Goal: Information Seeking & Learning: Learn about a topic

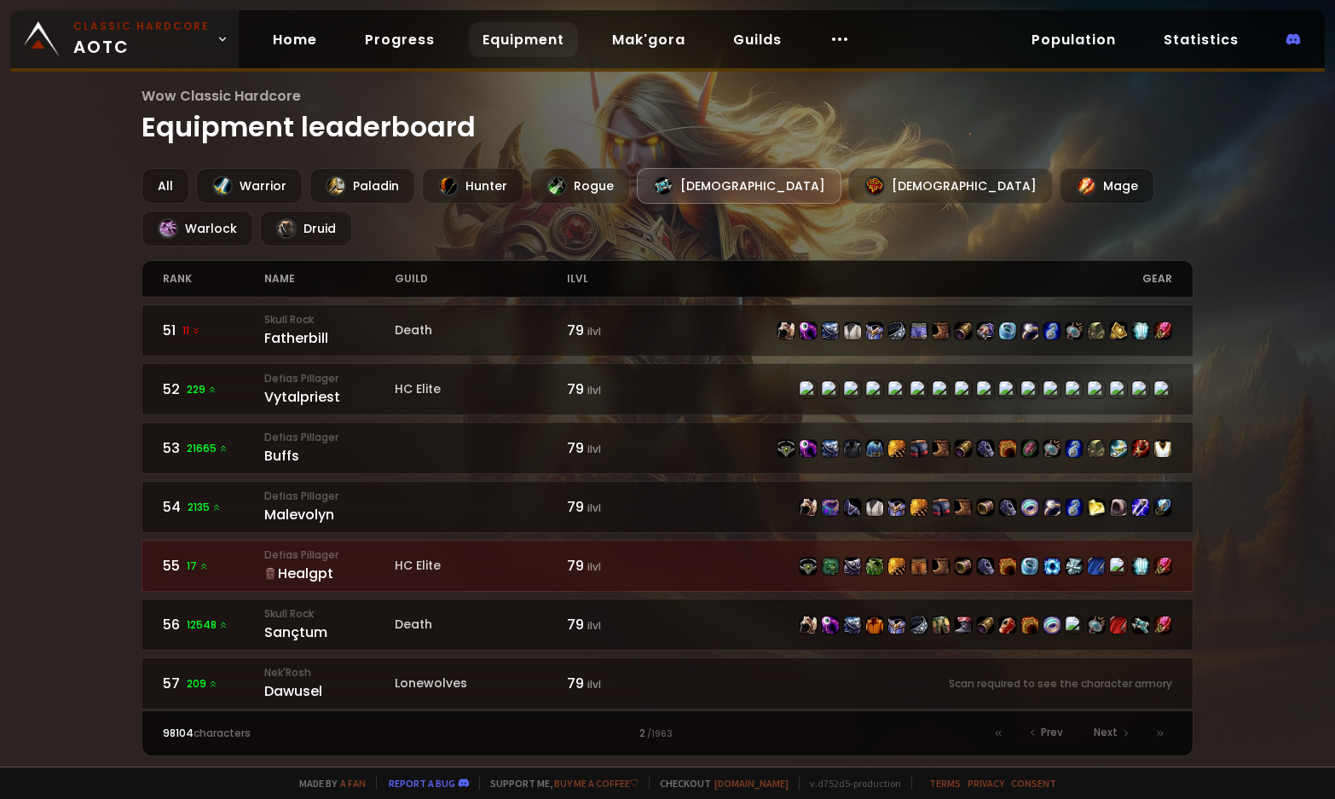
click at [147, 30] on small "Classic Hardcore" at bounding box center [141, 26] width 136 height 15
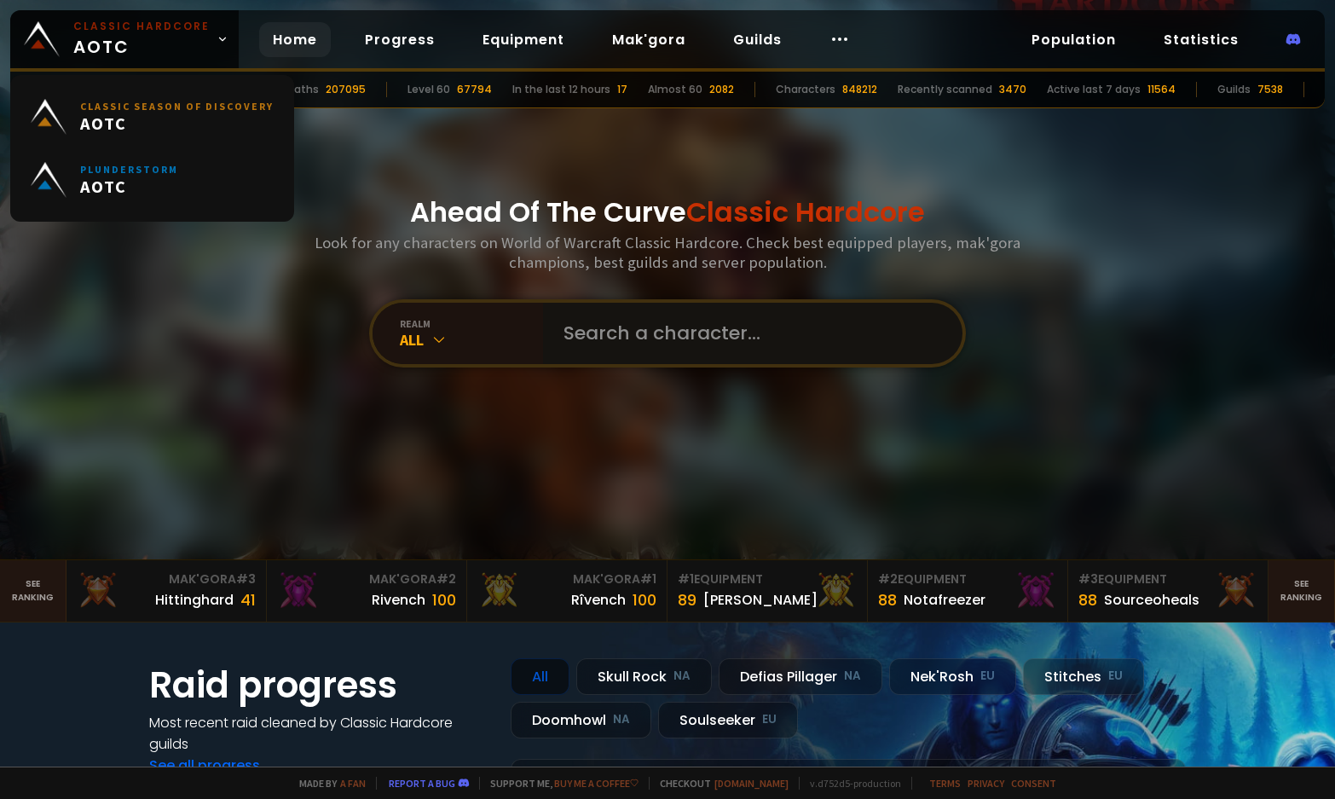
click at [625, 309] on input "text" at bounding box center [747, 333] width 389 height 61
click at [638, 335] on input "text" at bounding box center [747, 333] width 389 height 61
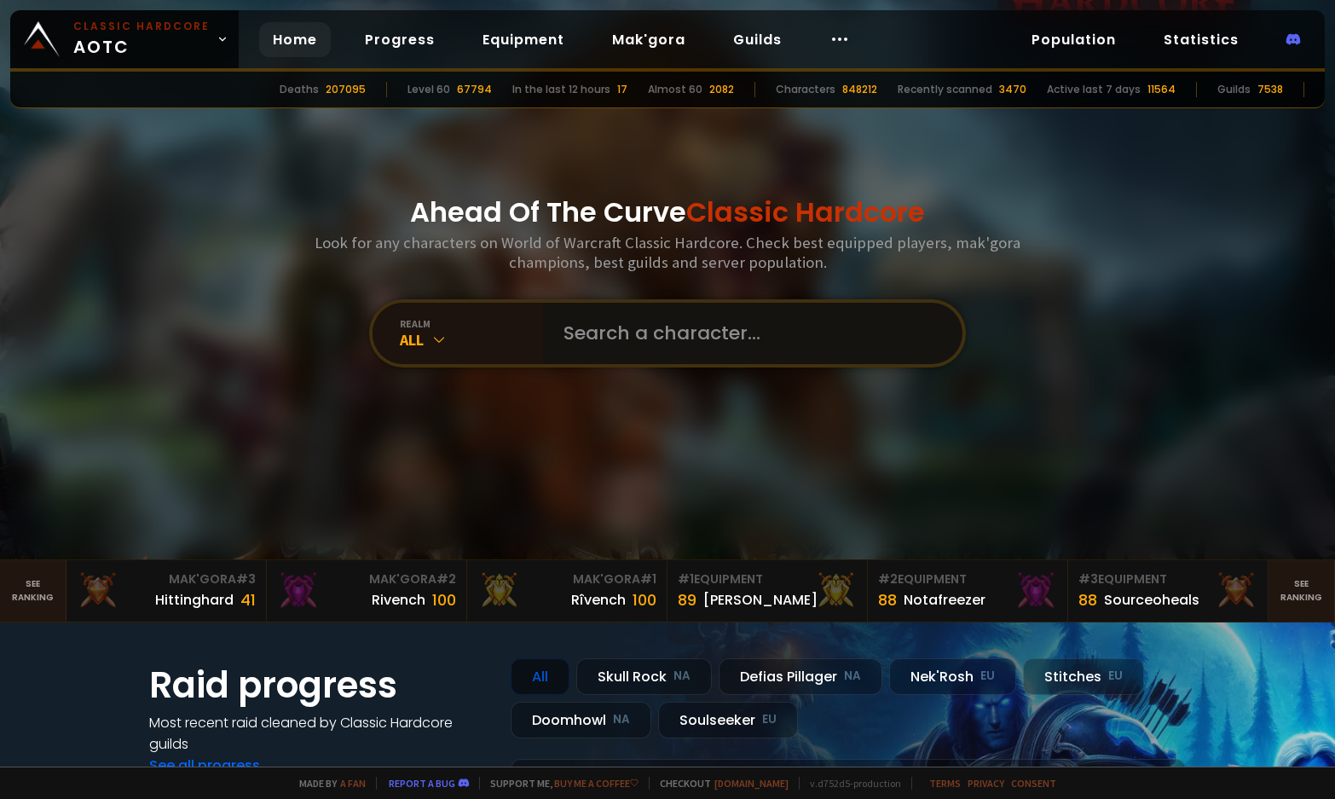
click at [688, 333] on input "text" at bounding box center [747, 333] width 389 height 61
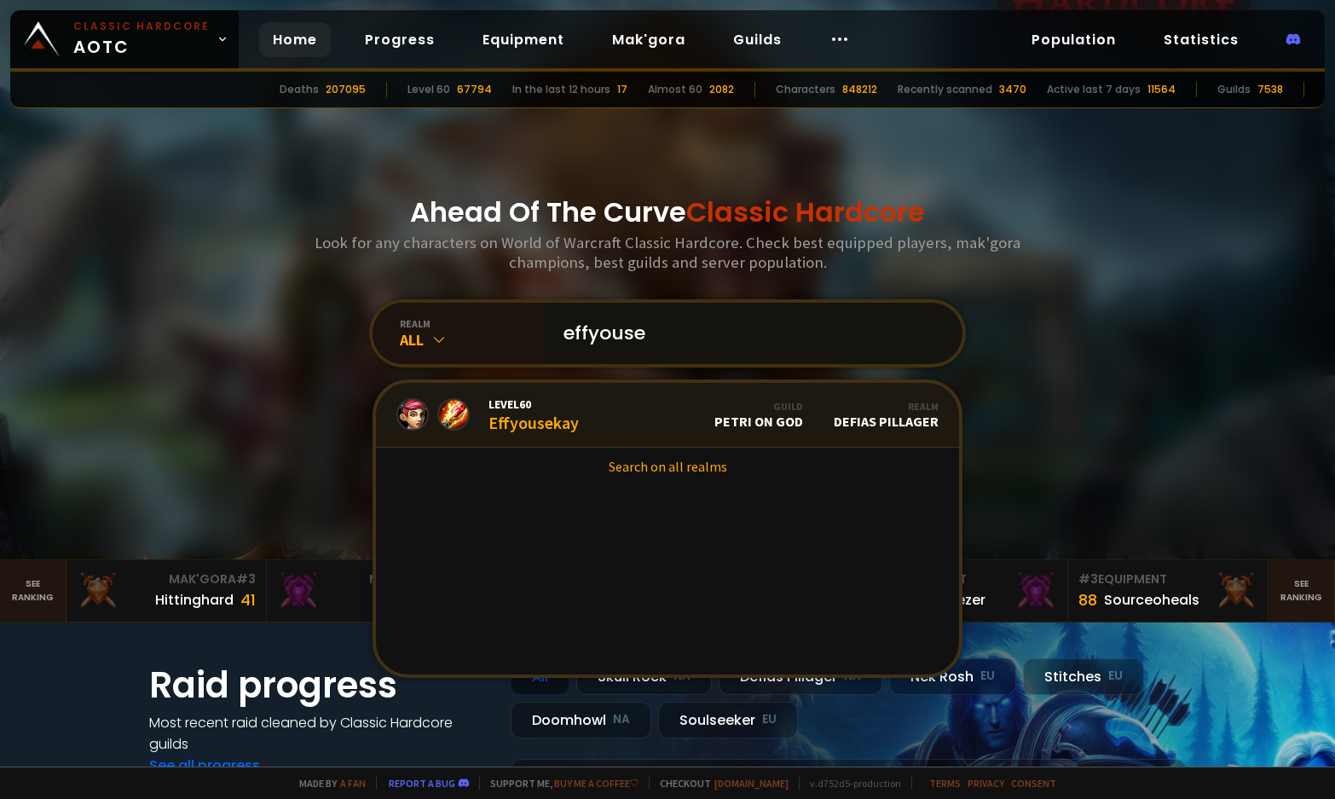
type input "effyouse"
click at [622, 395] on link "Level 60 Effyousekay Guild petri on god Realm Defias Pillager" at bounding box center [667, 415] width 583 height 65
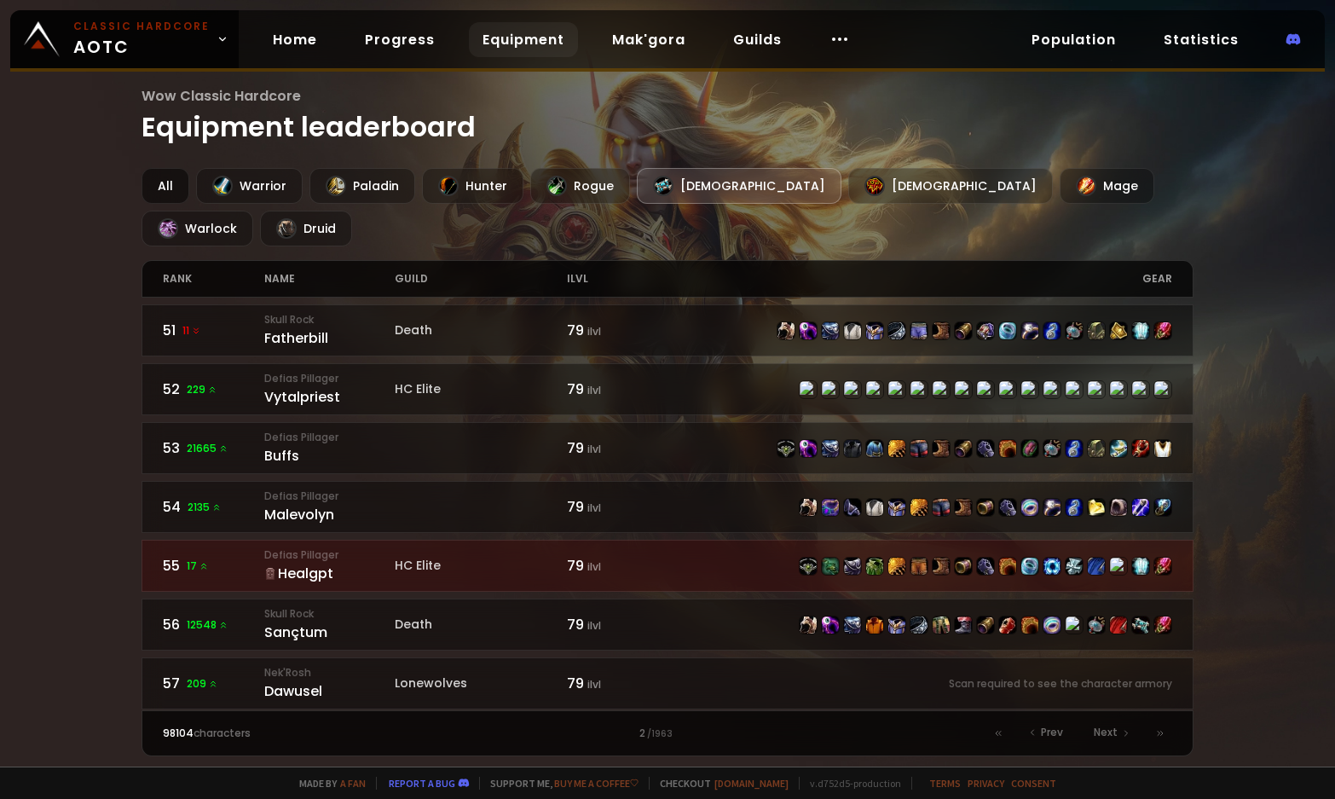
click at [152, 180] on div "All" at bounding box center [165, 186] width 48 height 36
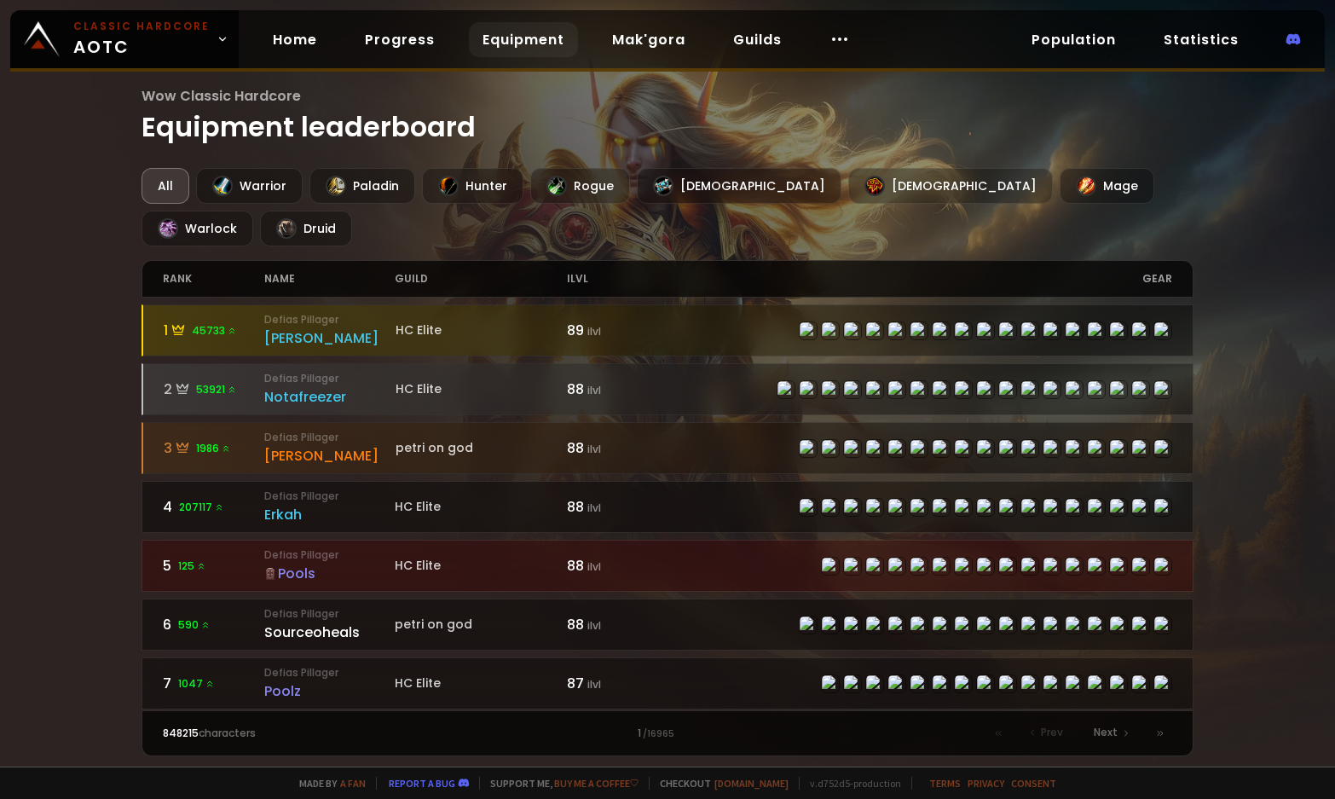
click at [113, 312] on div "Wow Classic Hardcore Equipment leaderboard All Warrior Paladin Hunter Rogue Pri…" at bounding box center [667, 383] width 1335 height 766
click at [1076, 186] on div at bounding box center [1086, 186] width 20 height 20
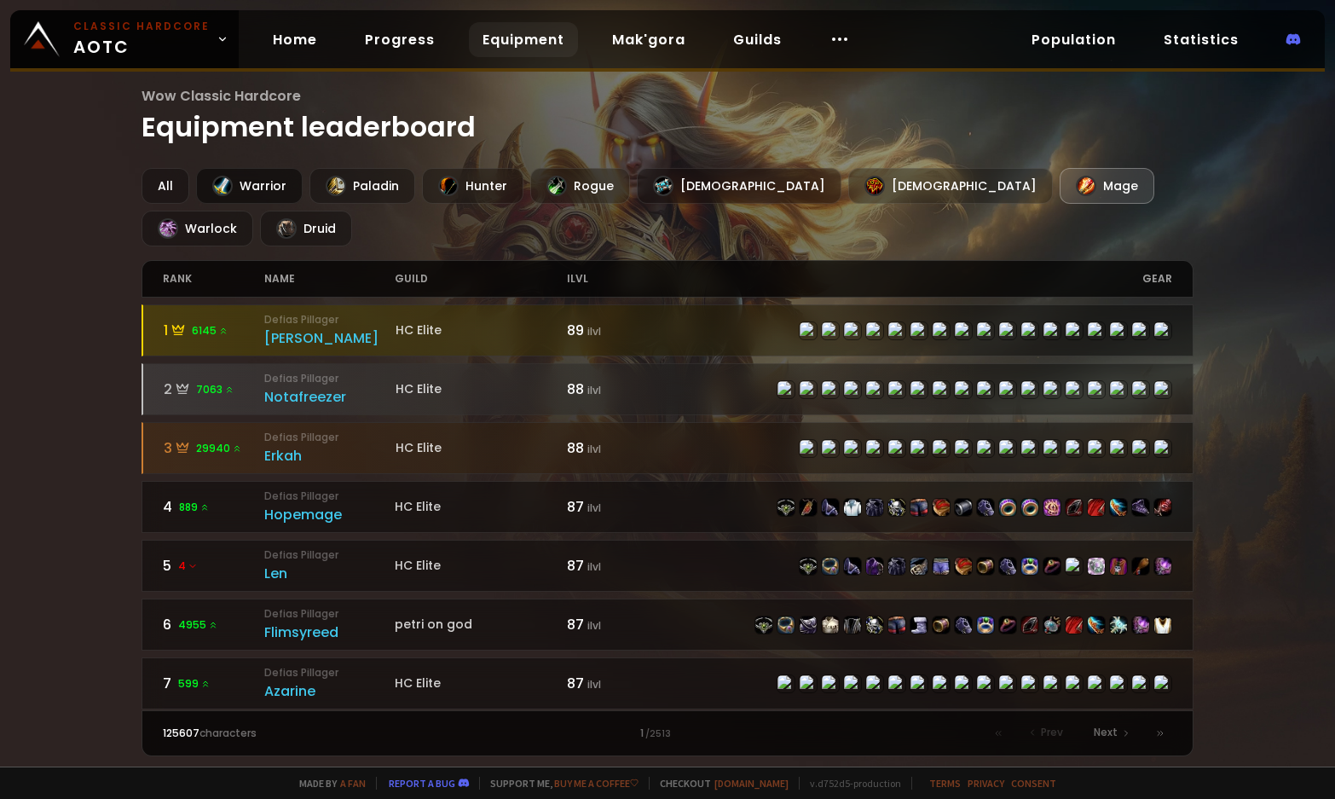
click at [248, 181] on div "Warrior" at bounding box center [249, 186] width 107 height 36
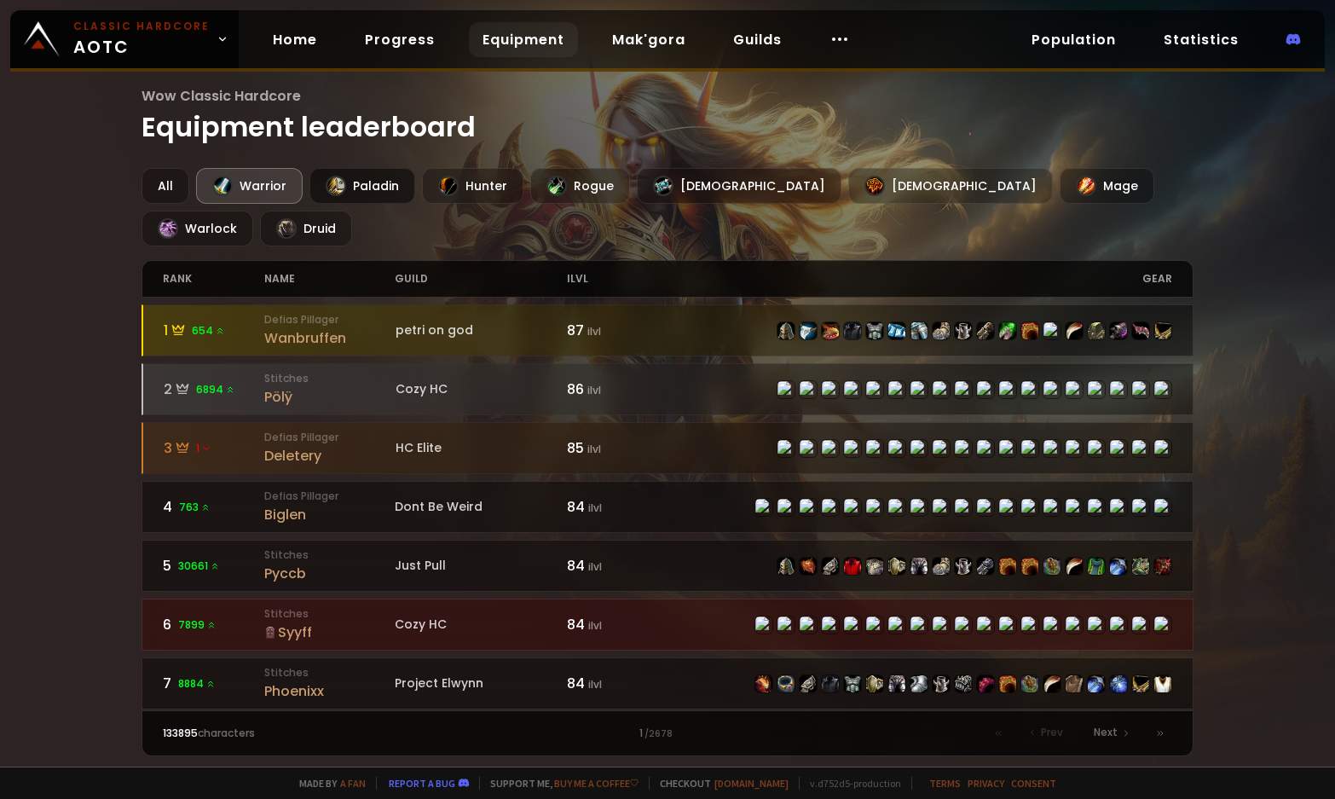
drag, startPoint x: 343, startPoint y: 187, endPoint x: 355, endPoint y: 190, distance: 12.4
click at [343, 187] on div at bounding box center [336, 186] width 20 height 20
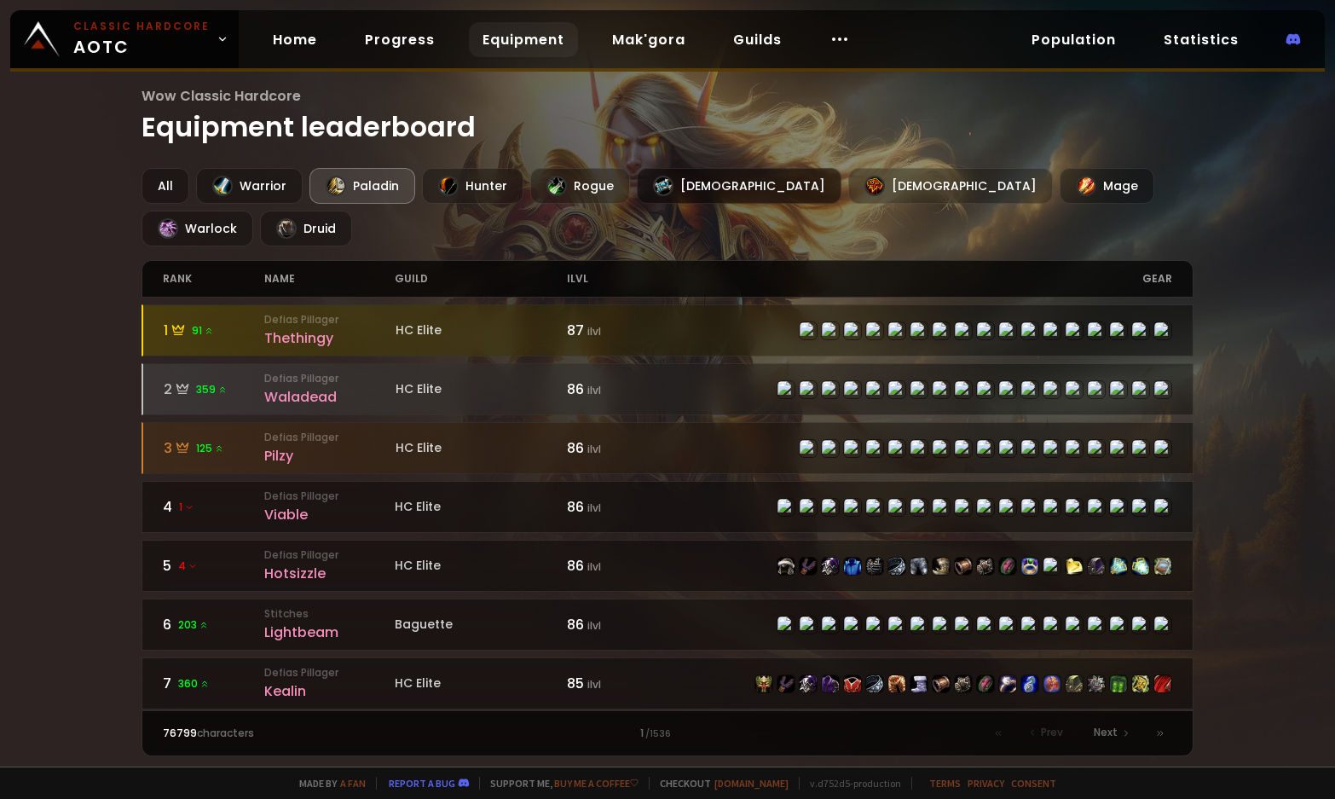
click at [657, 192] on div at bounding box center [663, 186] width 20 height 20
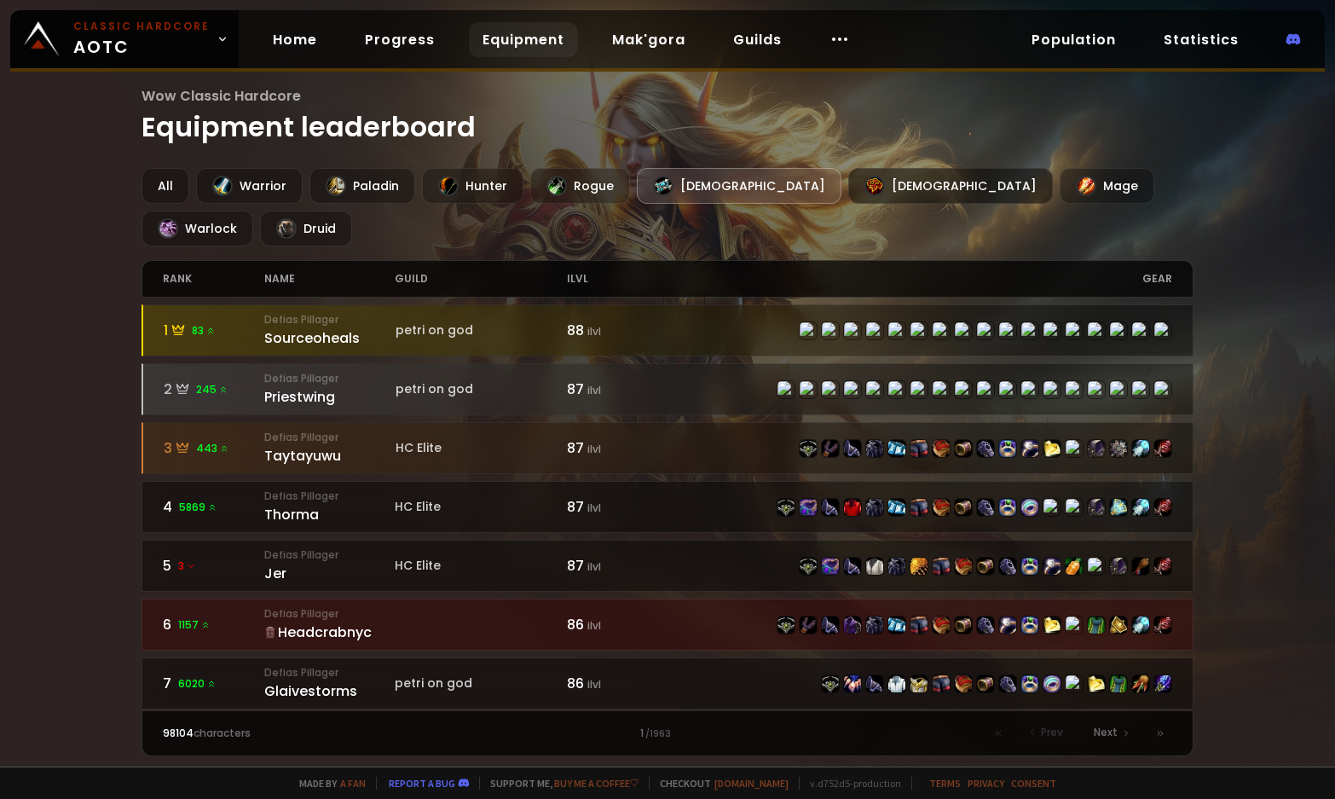
click at [848, 197] on div "[DEMOGRAPHIC_DATA]" at bounding box center [950, 186] width 205 height 36
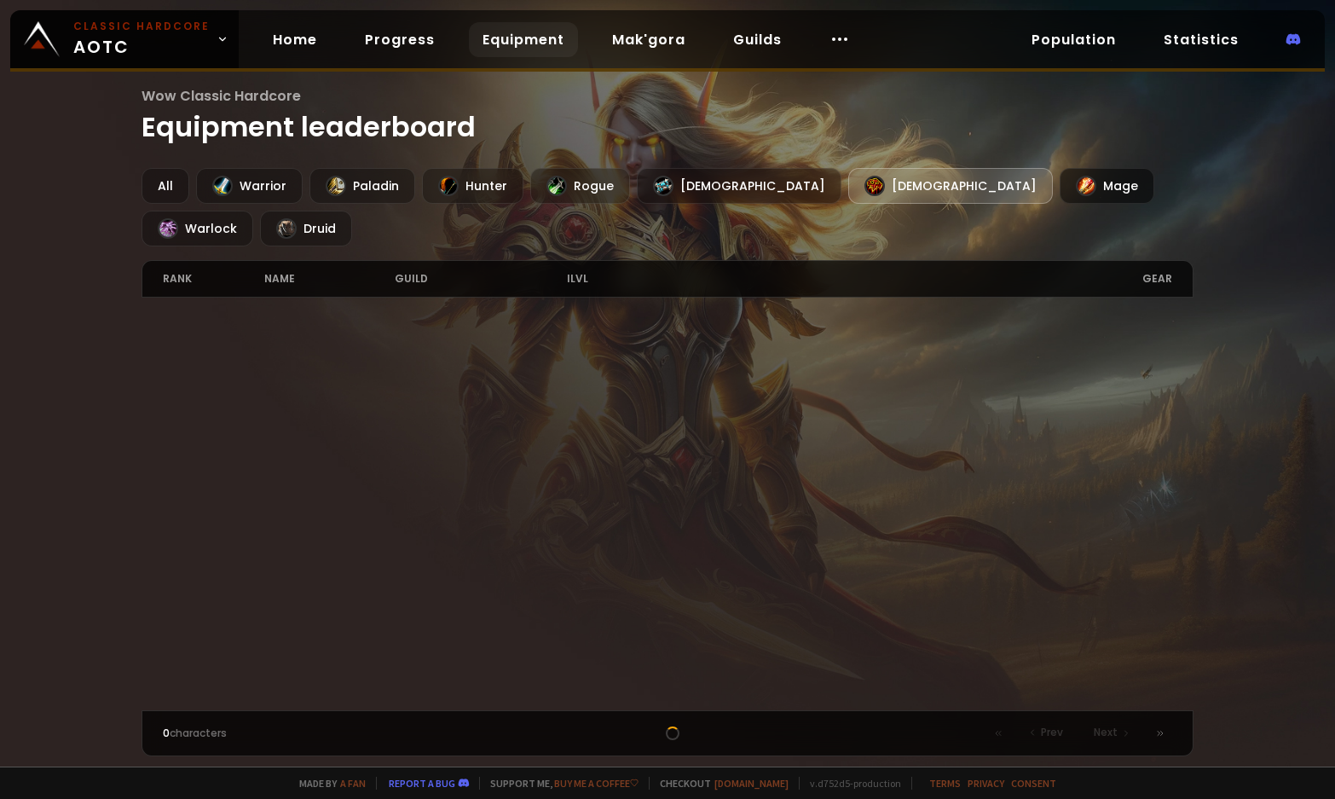
click at [1076, 189] on div at bounding box center [1086, 186] width 20 height 20
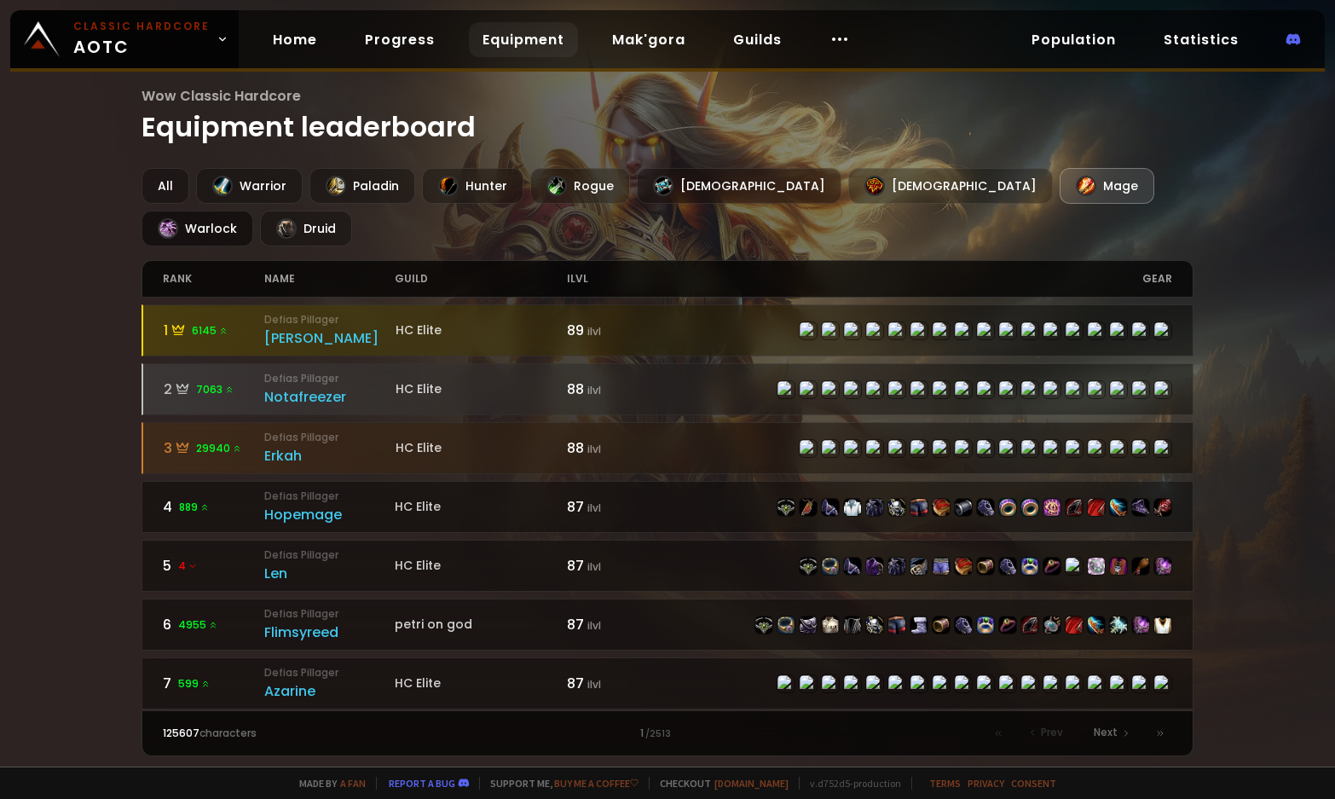
click at [253, 211] on div "Warlock" at bounding box center [197, 229] width 112 height 36
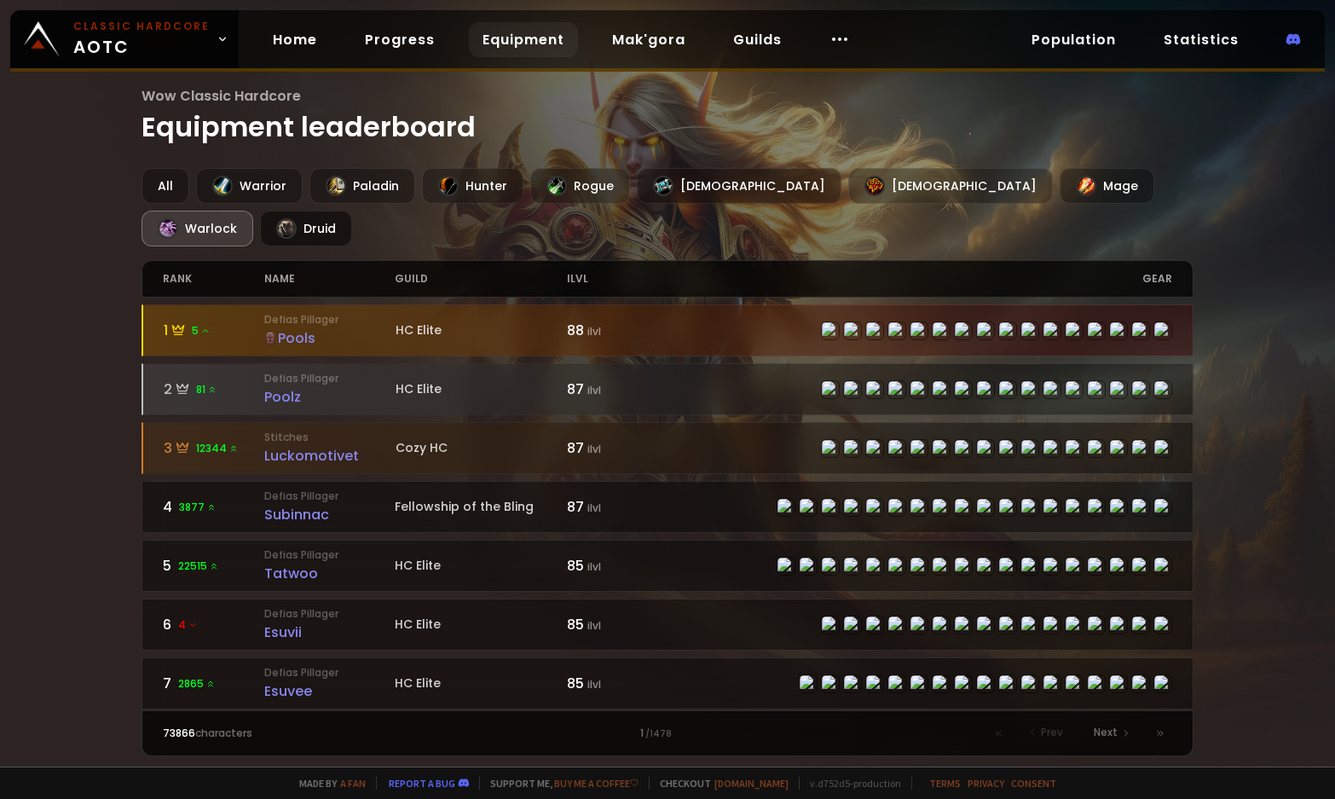
click at [352, 211] on div "Druid" at bounding box center [306, 229] width 92 height 36
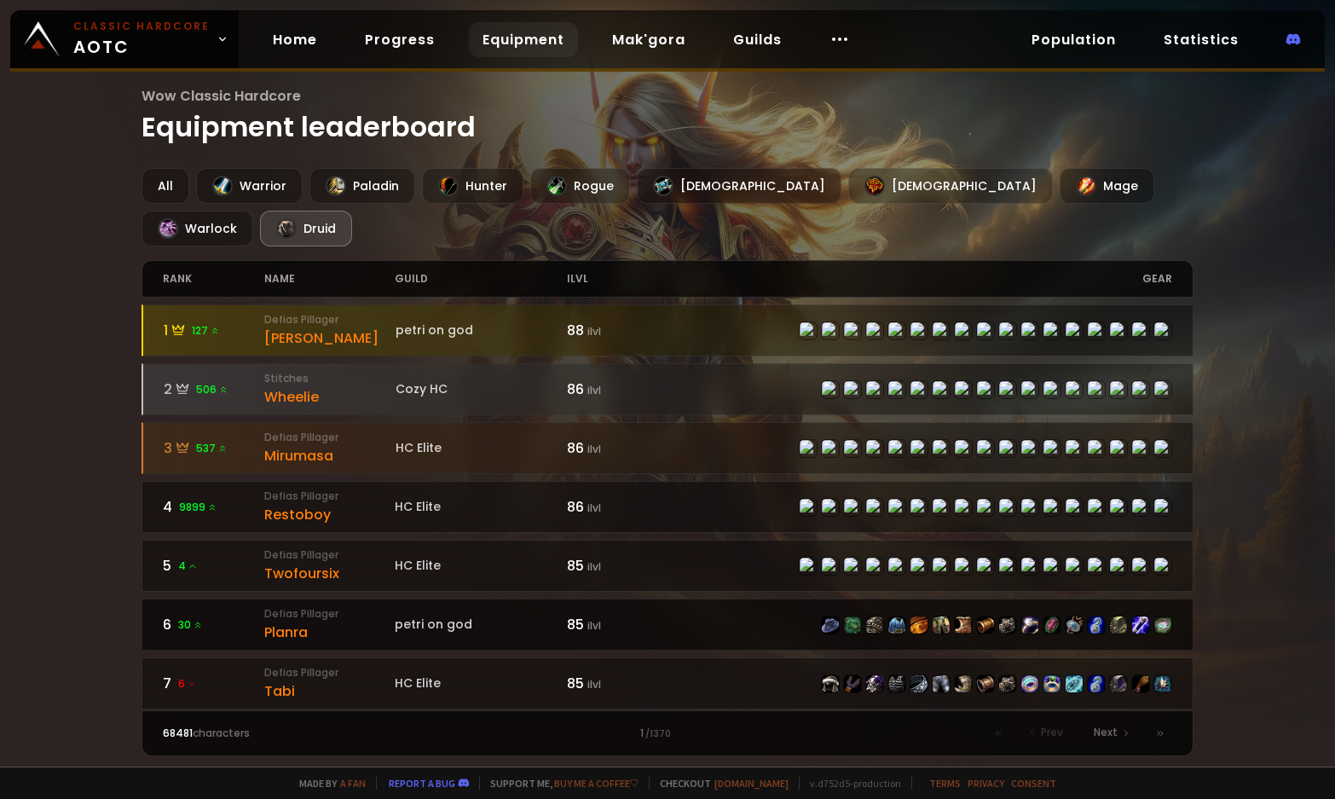
click at [682, 615] on div at bounding box center [919, 624] width 505 height 19
